Goal: Transaction & Acquisition: Purchase product/service

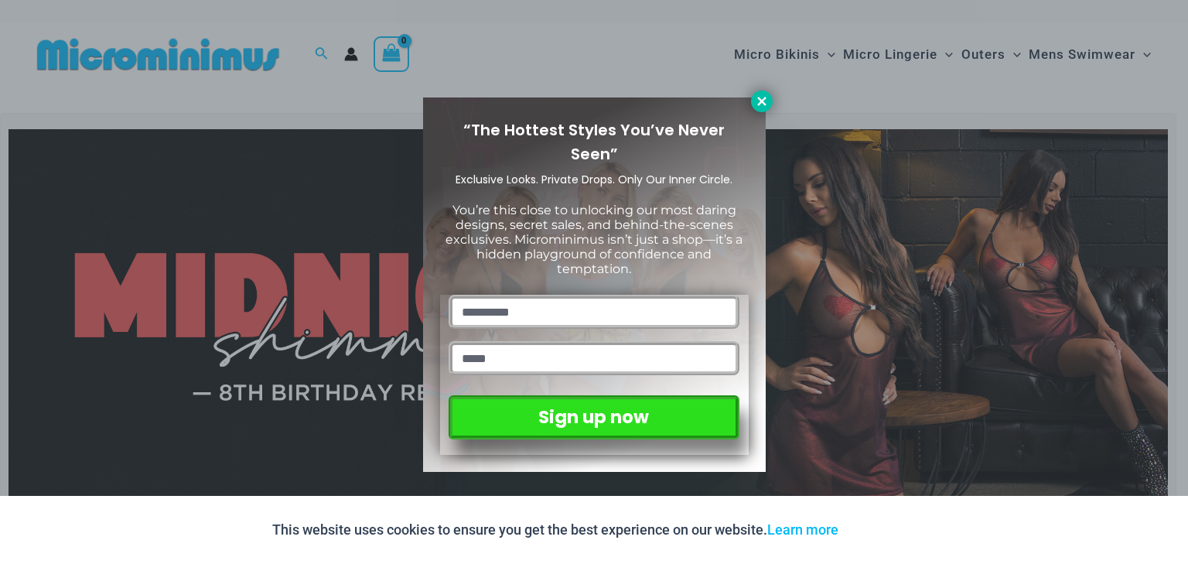
click at [766, 108] on button at bounding box center [762, 102] width 22 height 22
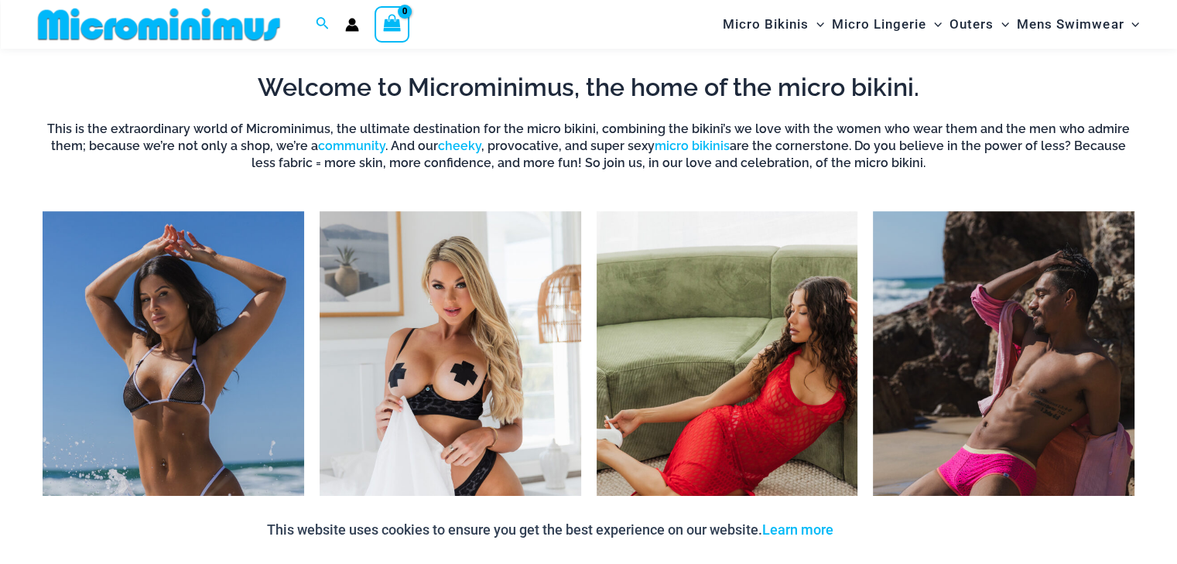
scroll to position [1301, 0]
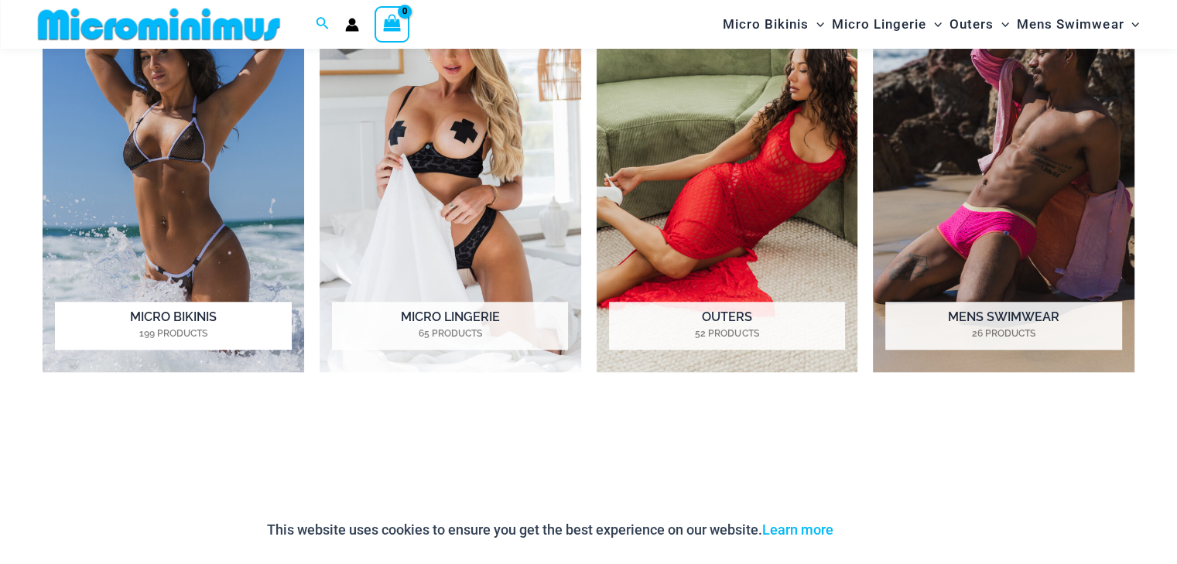
click at [210, 333] on mark "199 Products" at bounding box center [173, 333] width 236 height 14
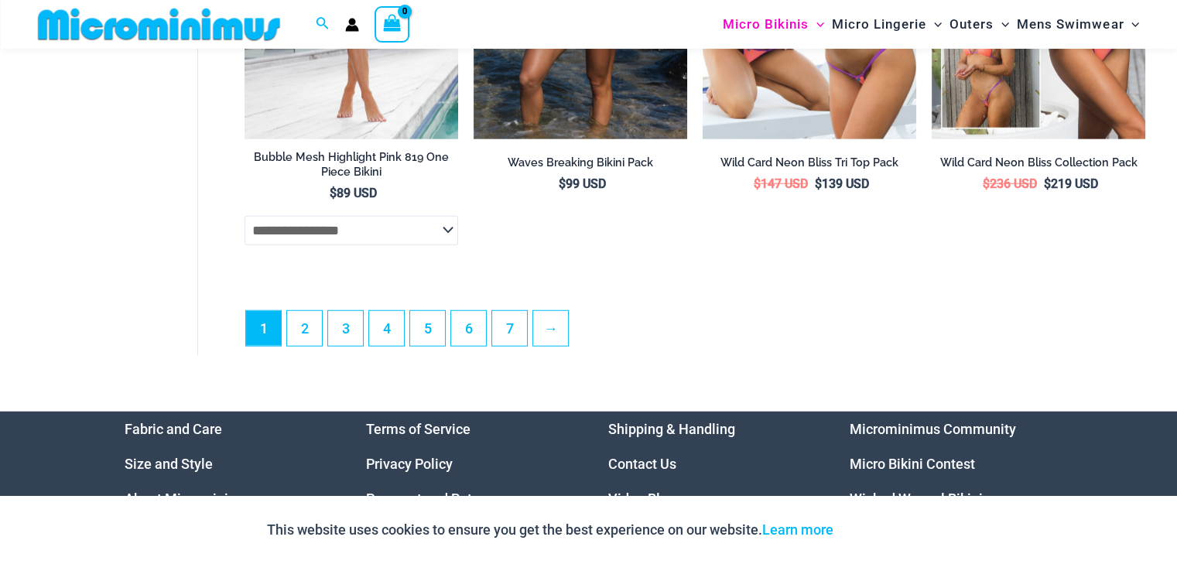
scroll to position [4100, 0]
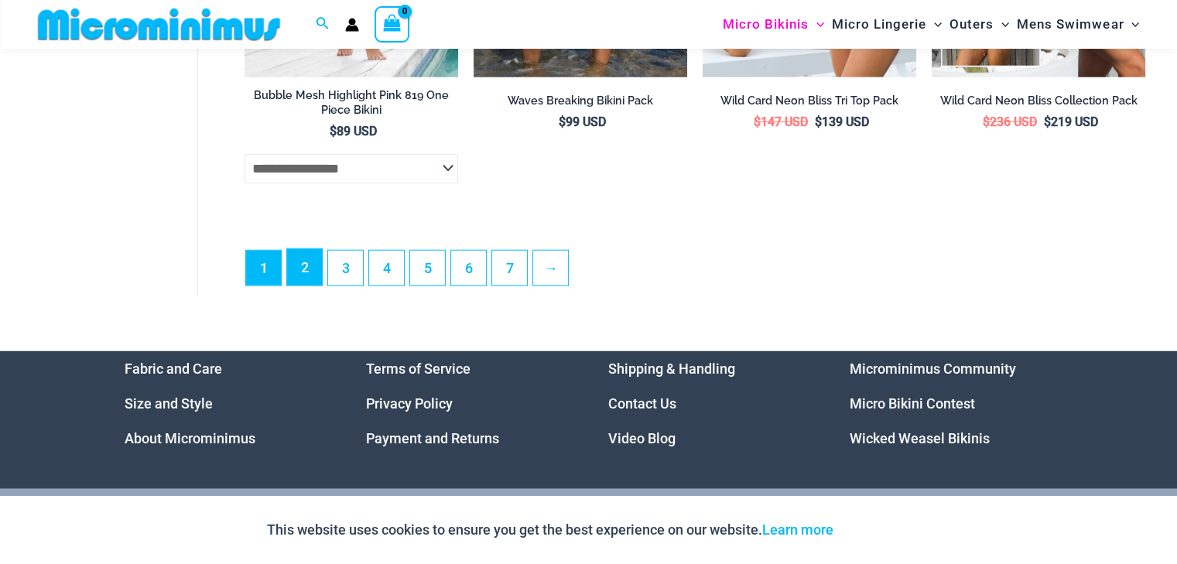
click at [305, 285] on link "2" at bounding box center [304, 267] width 35 height 36
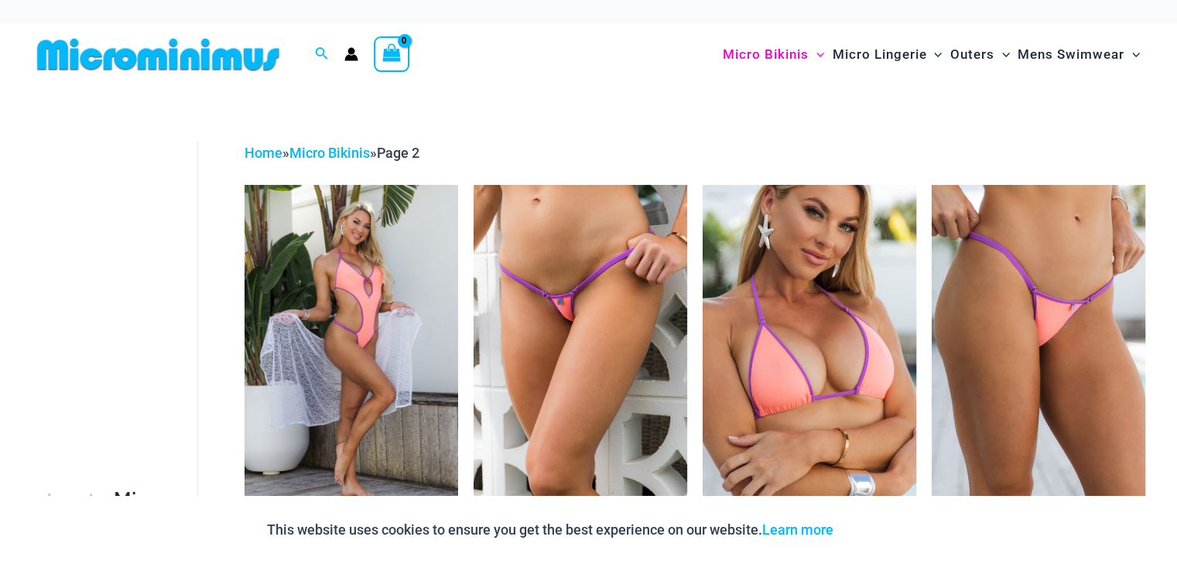
scroll to position [260, 0]
